Goal: Check status

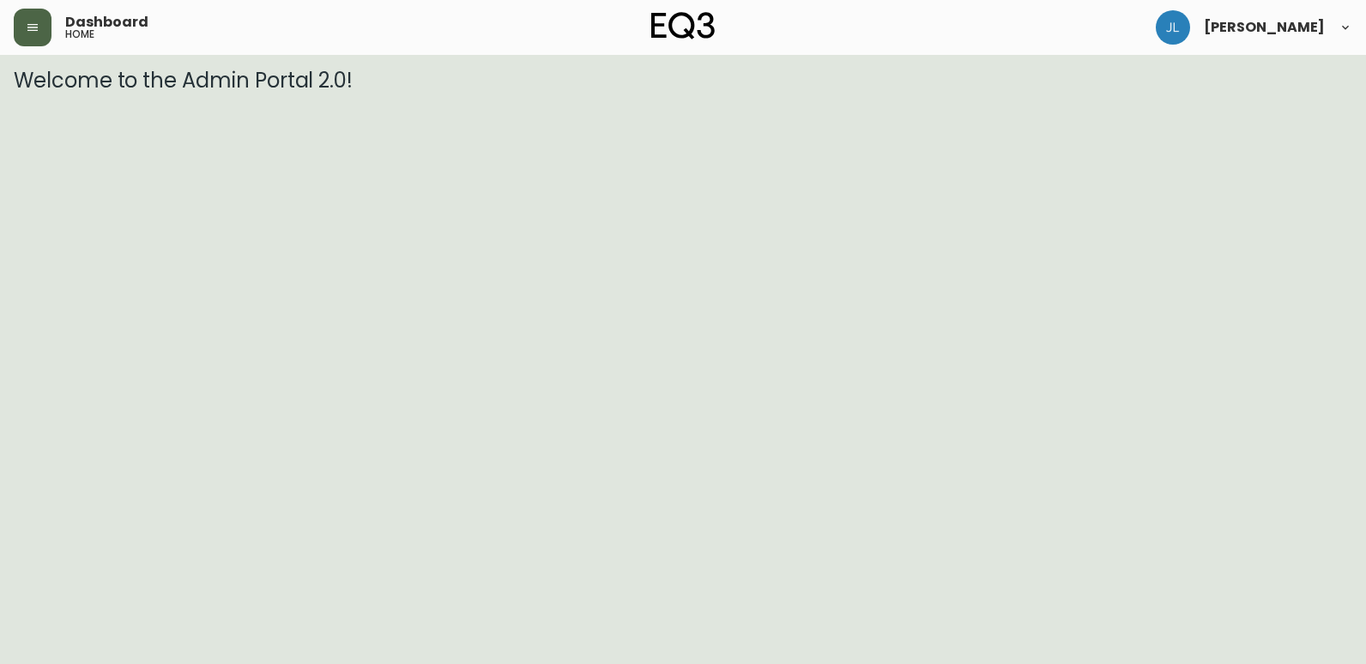
click at [40, 30] on button "button" at bounding box center [33, 28] width 38 height 38
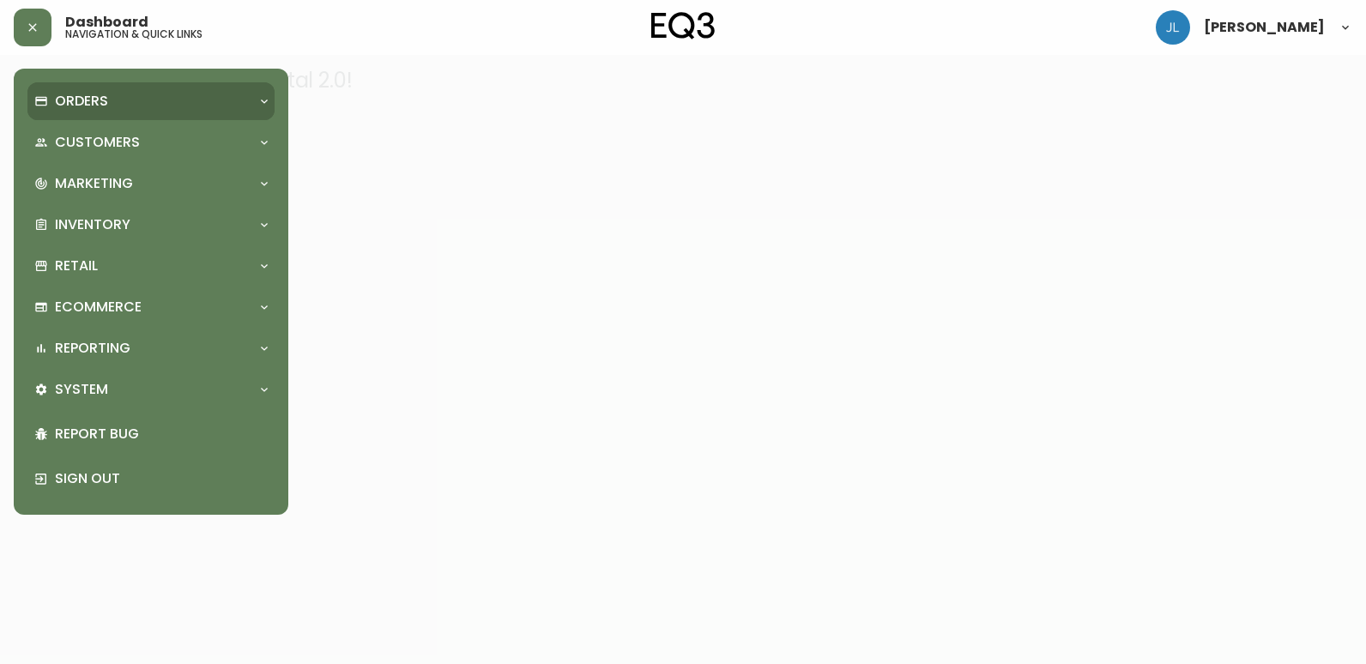
click at [125, 102] on div "Orders" at bounding box center [142, 101] width 216 height 19
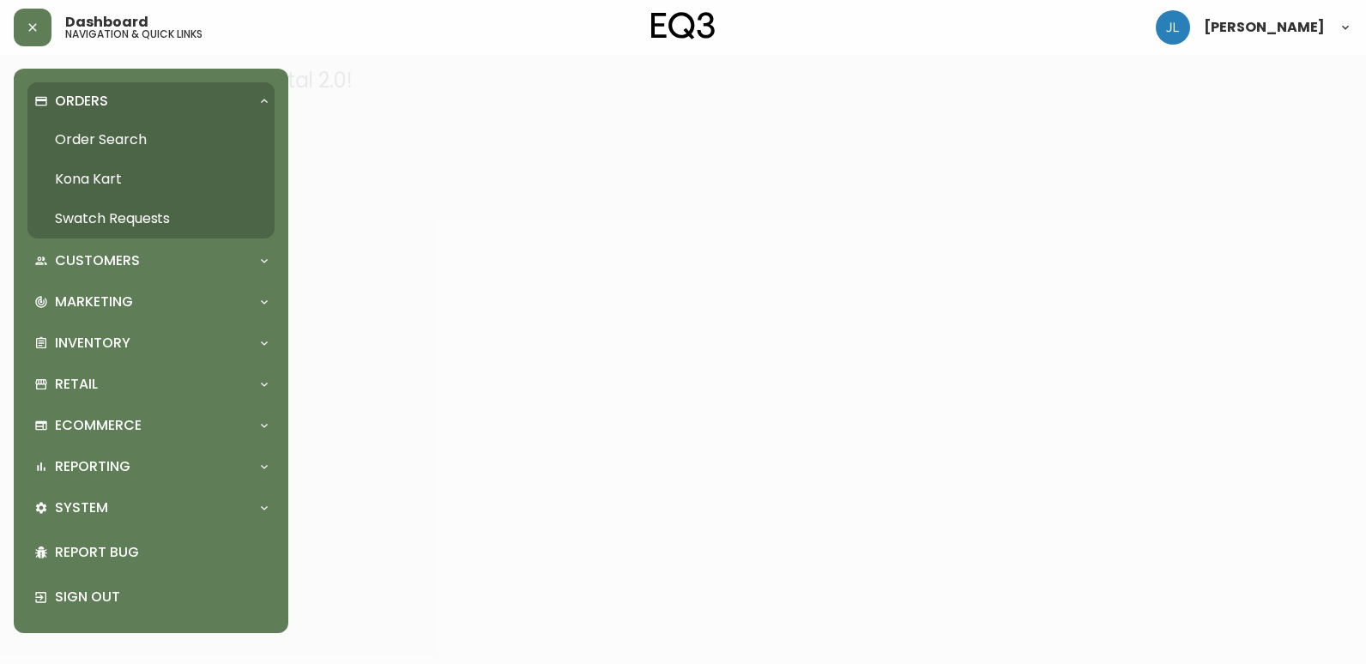
click at [129, 132] on link "Order Search" at bounding box center [150, 139] width 247 height 39
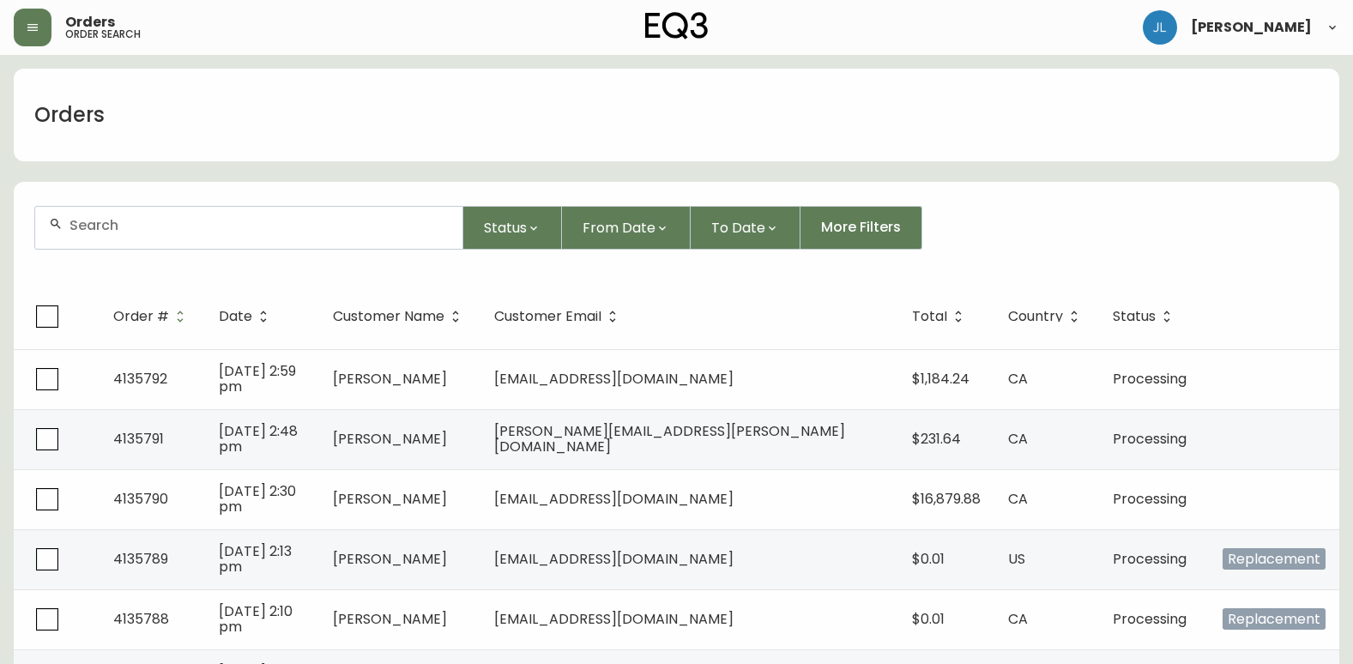
click at [299, 215] on div at bounding box center [248, 228] width 427 height 42
paste input "4102203"
type input "4102203"
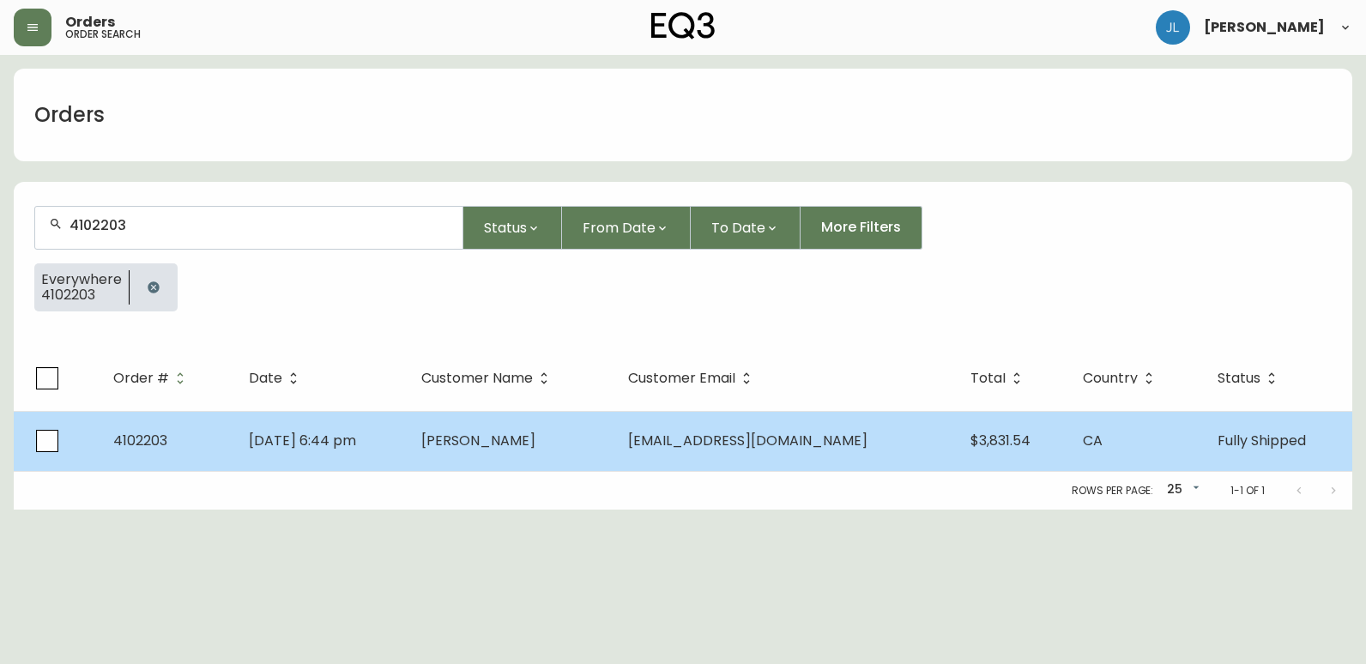
click at [293, 450] on span "[DATE] 6:44 pm" at bounding box center [302, 441] width 107 height 20
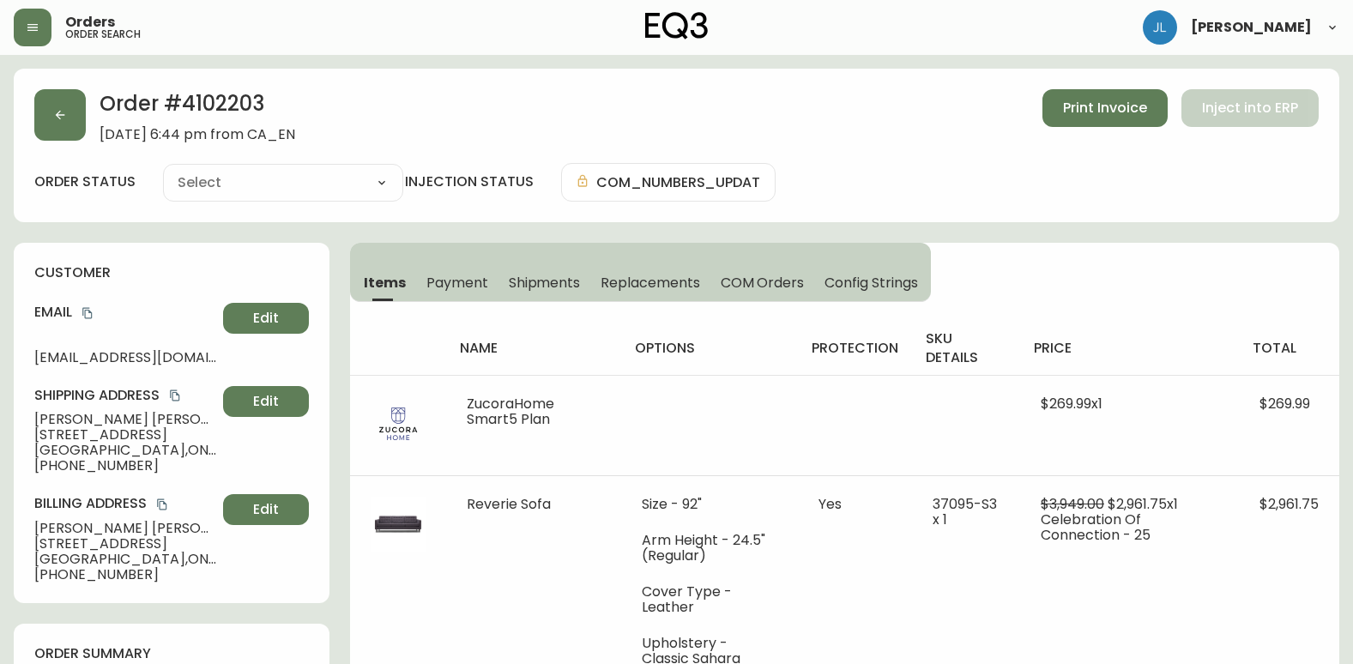
type input "Fully Shipped"
select select "FULLY_SHIPPED"
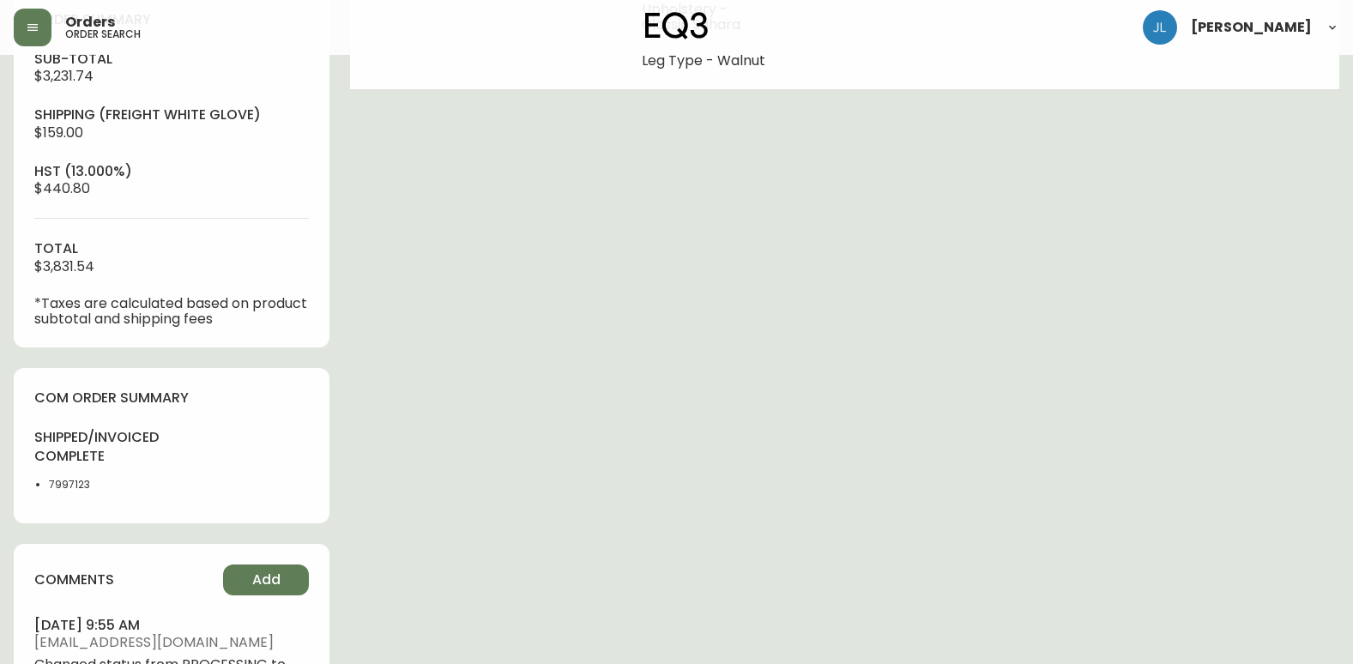
scroll to position [687, 0]
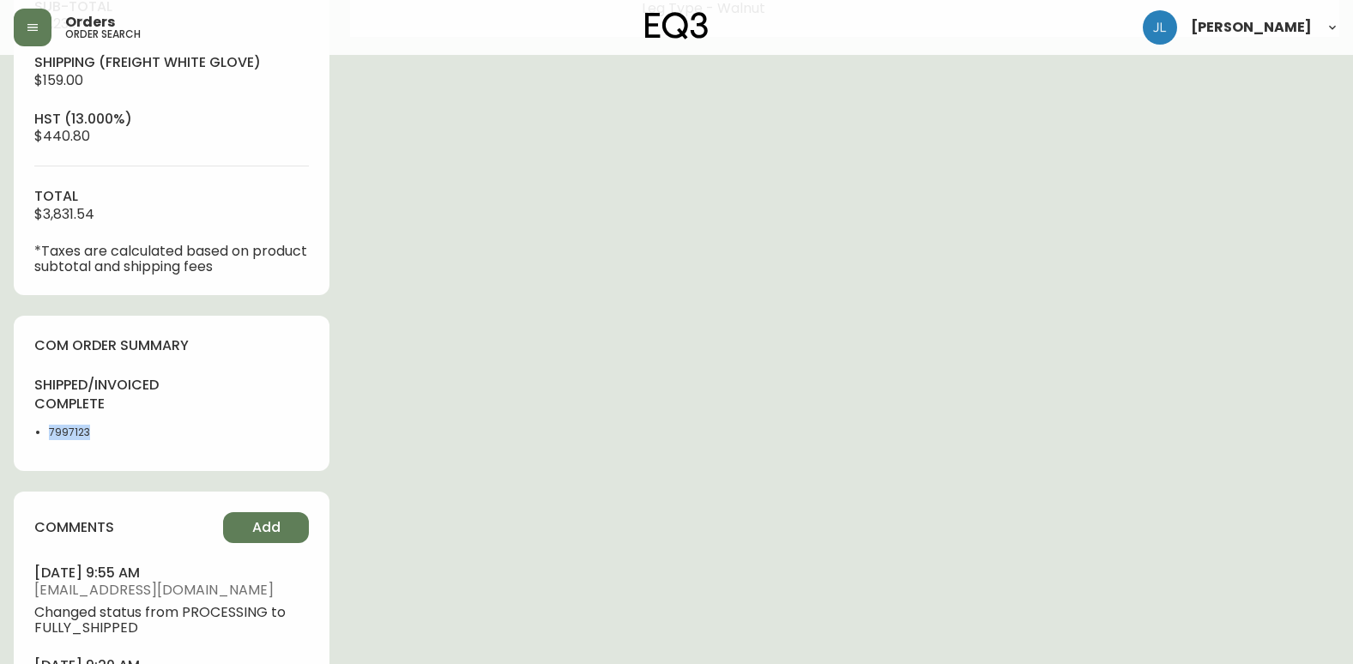
drag, startPoint x: 100, startPoint y: 437, endPoint x: 47, endPoint y: 433, distance: 53.4
click at [47, 433] on ul "7997123" at bounding box center [97, 432] width 127 height 15
copy li "7997123"
click at [1110, 343] on div "Order # 4102203 [DATE] 6:44 pm from CA_EN Print Invoice Inject into ERP order s…" at bounding box center [677, 143] width 1326 height 1523
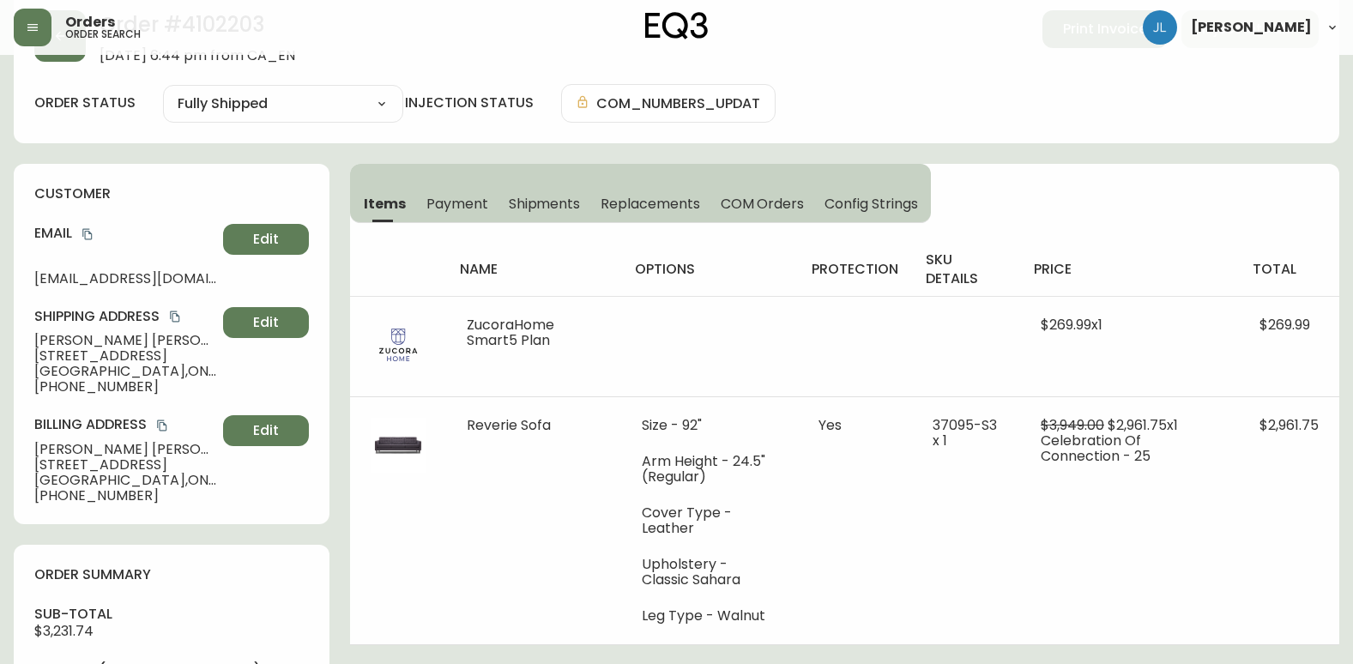
scroll to position [0, 0]
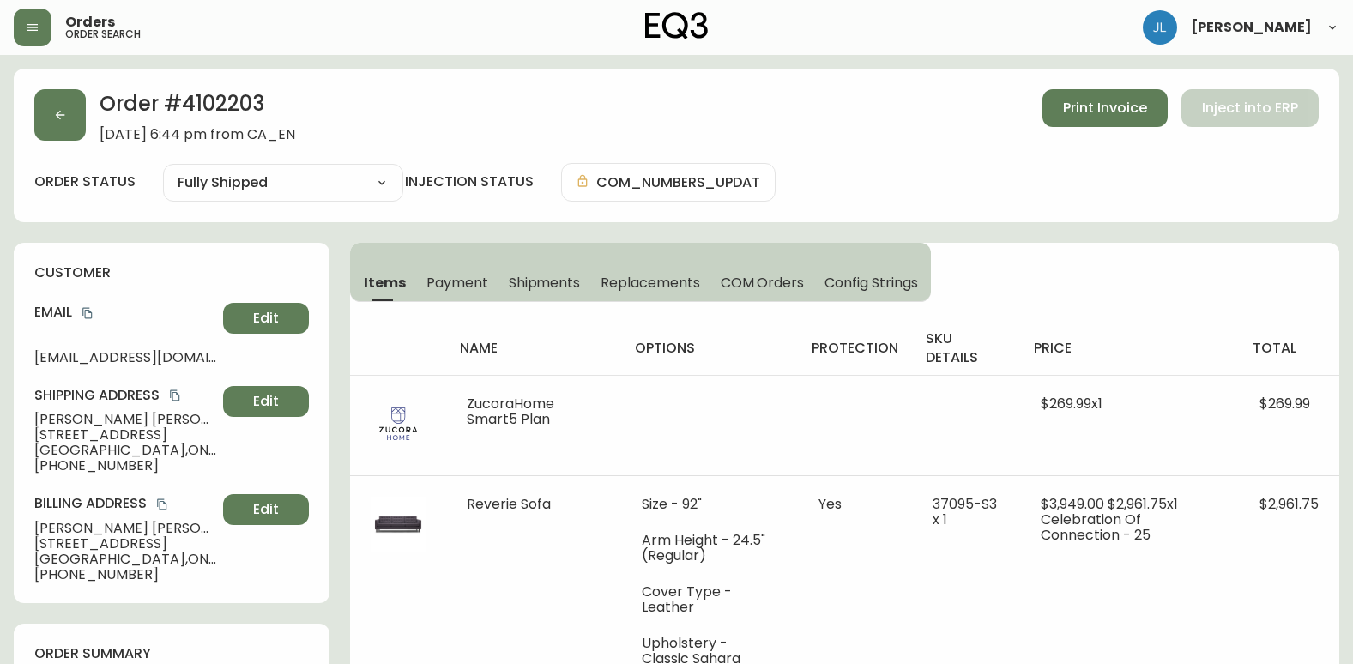
click at [544, 281] on span "Shipments" at bounding box center [545, 283] width 72 height 18
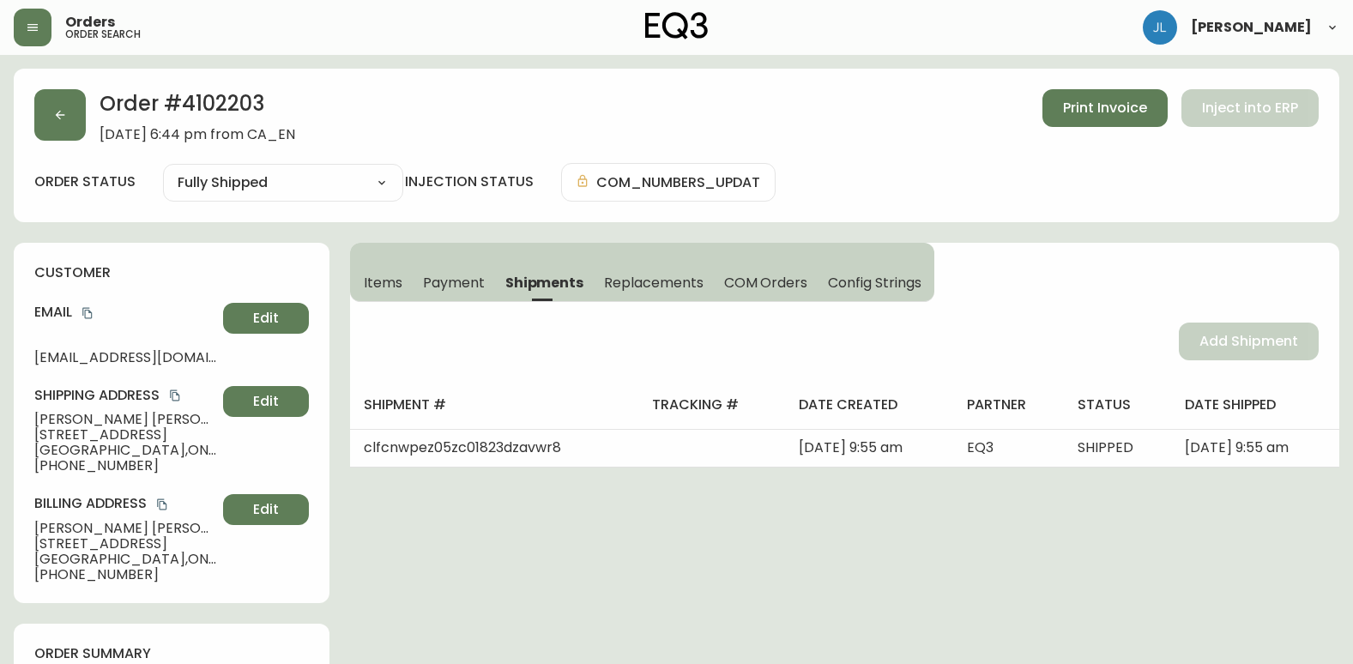
click at [390, 282] on span "Items" at bounding box center [383, 283] width 39 height 18
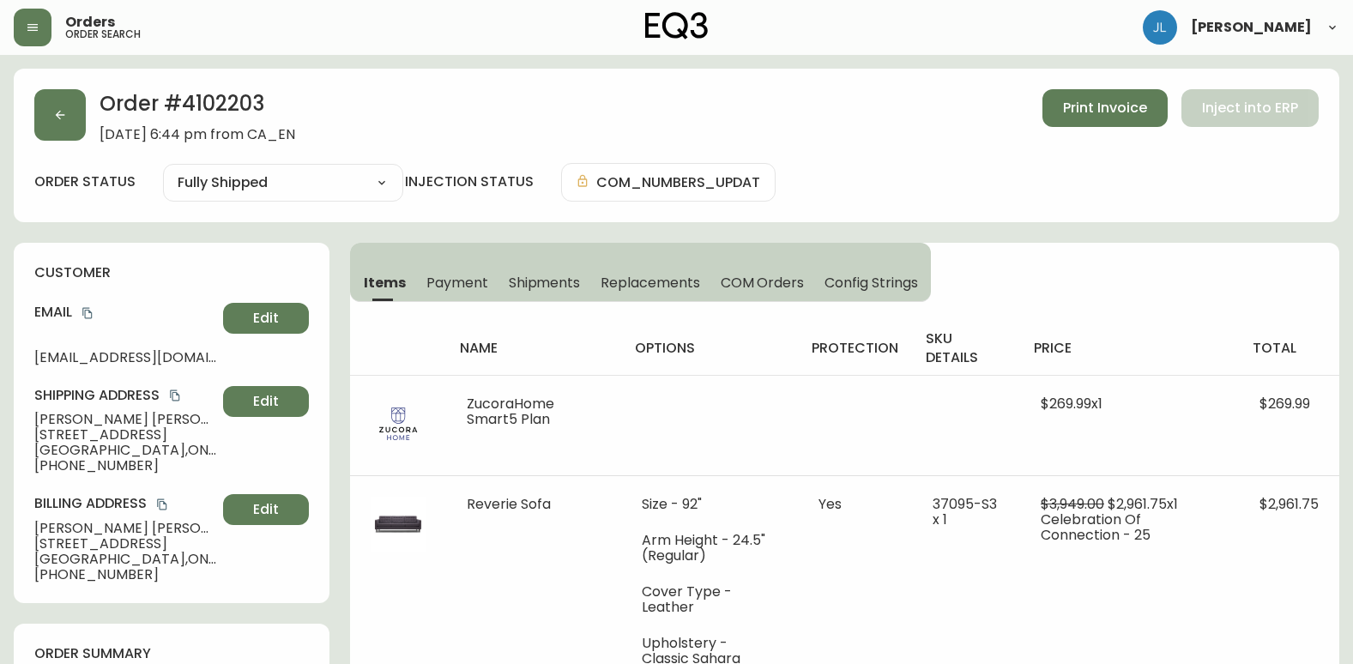
click at [1241, 256] on div "Items Payment Shipments Replacements COM Orders Config Strings name options pro…" at bounding box center [845, 483] width 990 height 481
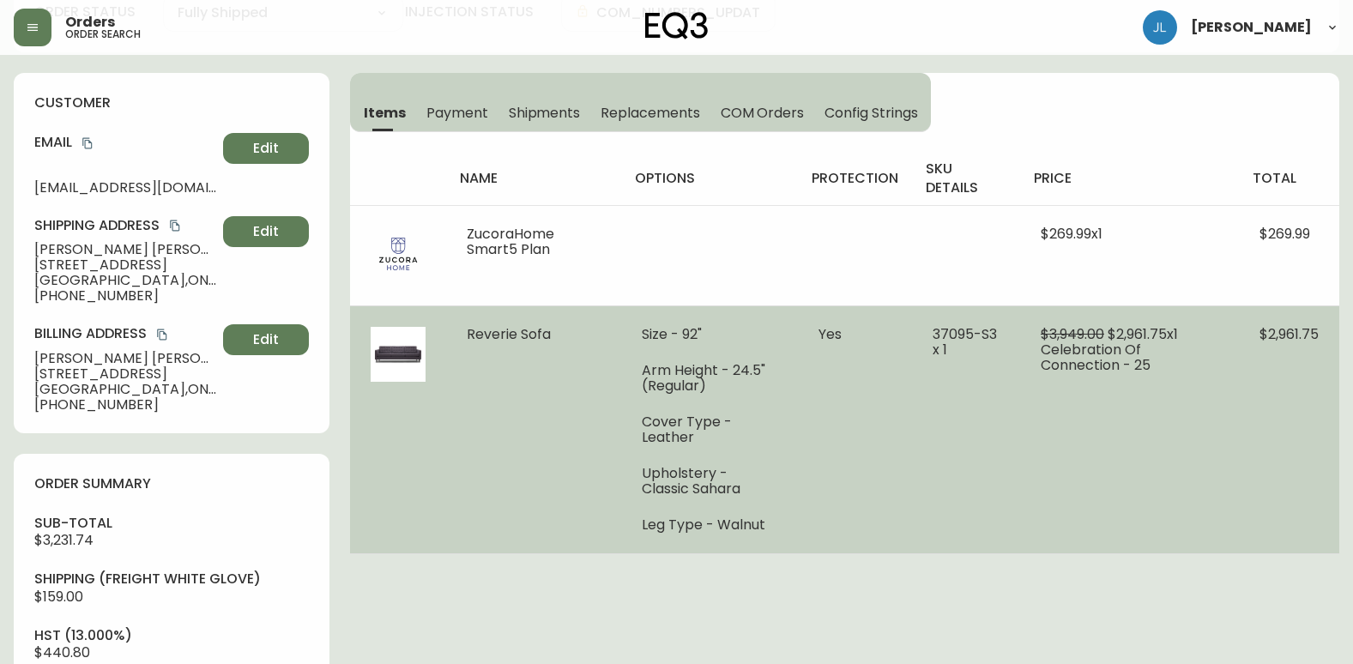
scroll to position [172, 0]
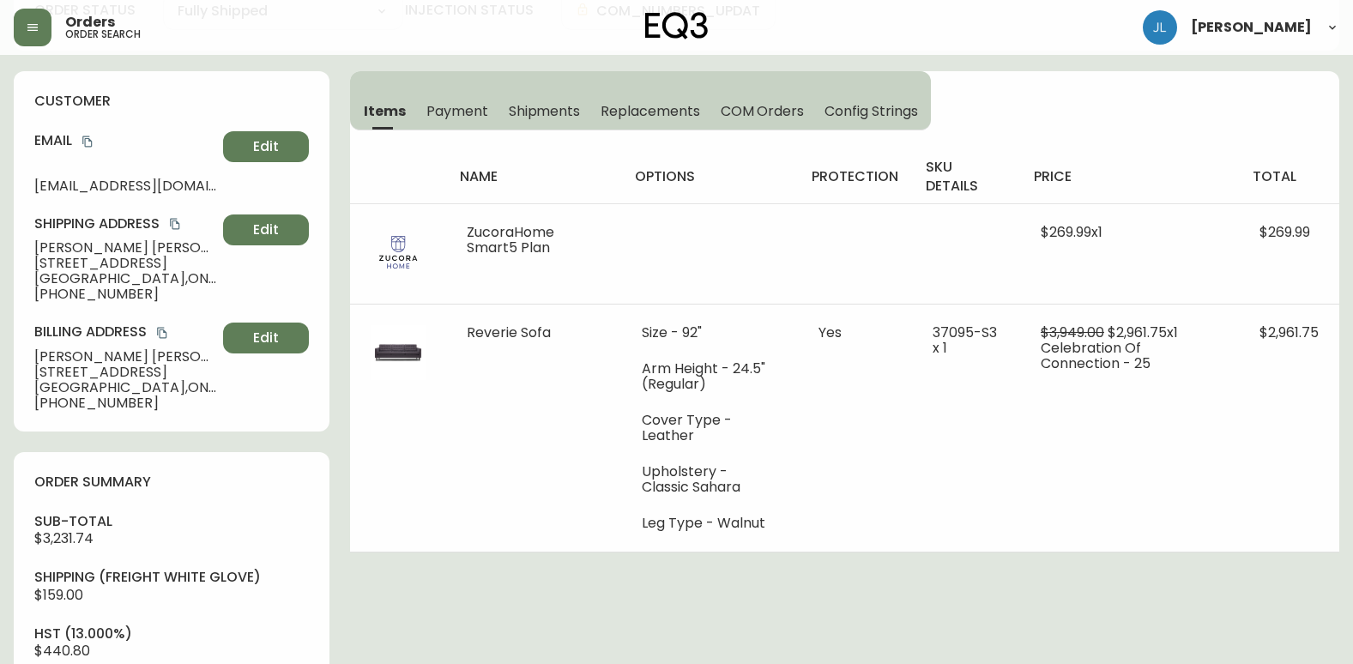
click at [960, 590] on div "Order # 4102203 [DATE] 6:44 pm from CA_EN Print Invoice Inject into ERP order s…" at bounding box center [677, 658] width 1326 height 1523
click at [802, 595] on div "Order # 4102203 [DATE] 6:44 pm from CA_EN Print Invoice Inject into ERP order s…" at bounding box center [677, 658] width 1326 height 1523
click at [745, 619] on div "Order # 4102203 [DATE] 6:44 pm from CA_EN Print Invoice Inject into ERP order s…" at bounding box center [677, 658] width 1326 height 1523
click at [874, 612] on div "Order # 4102203 [DATE] 6:44 pm from CA_EN Print Invoice Inject into ERP order s…" at bounding box center [677, 658] width 1326 height 1523
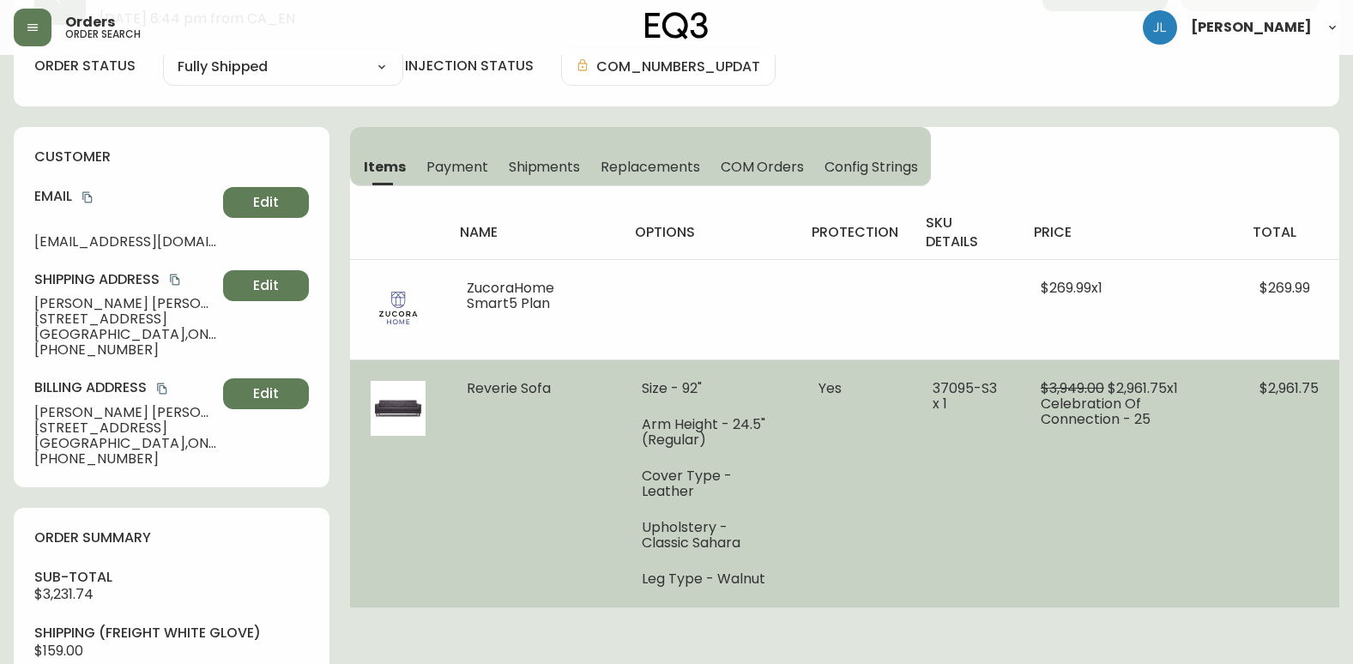
scroll to position [86, 0]
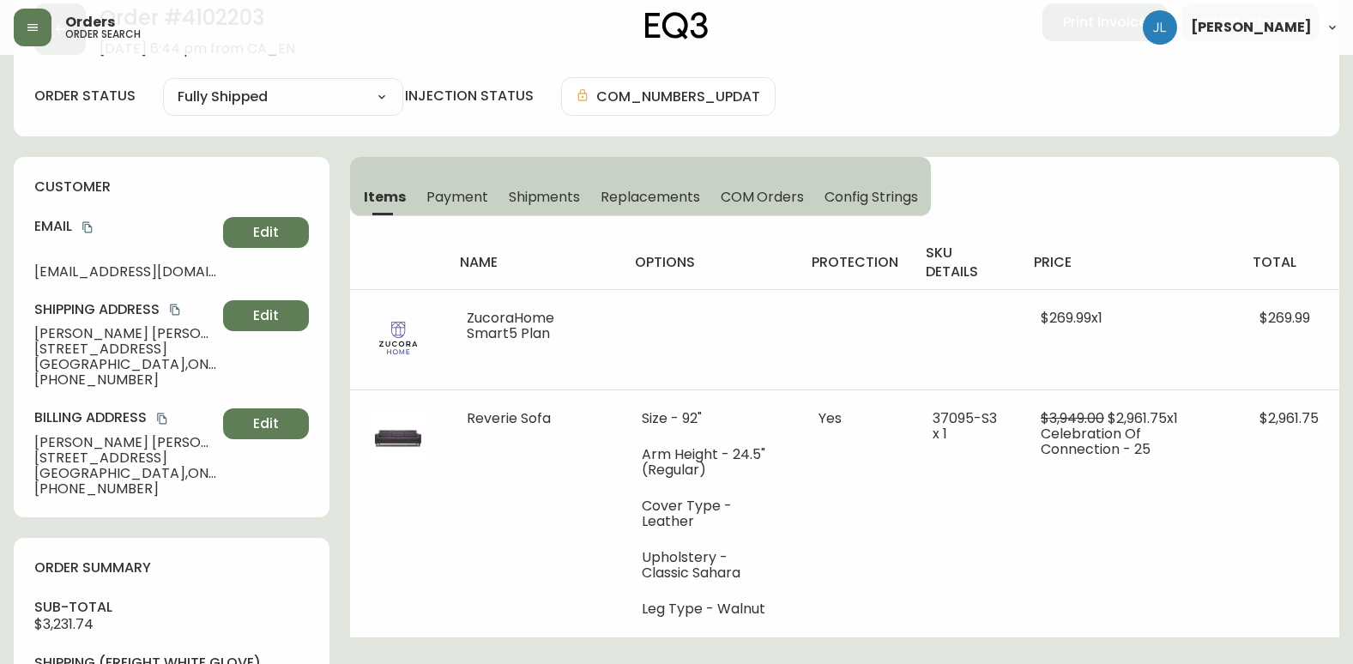
click at [1256, 134] on div "Order # 4102203 [DATE] 6:44 pm from CA_EN Print Invoice Inject into ERP order s…" at bounding box center [677, 60] width 1326 height 154
